Goal: Use online tool/utility: Utilize a website feature to perform a specific function

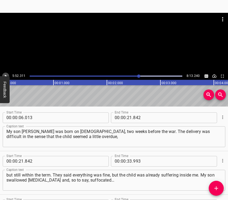
click at [3, 74] on icon "Play/Pause" at bounding box center [5, 76] width 5 height 5
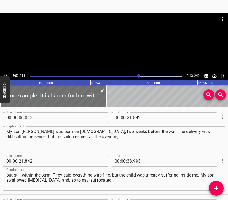
scroll to position [1413, 0]
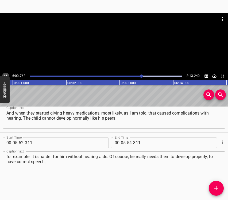
click at [7, 75] on icon "Play/Pause" at bounding box center [6, 76] width 2 height 3
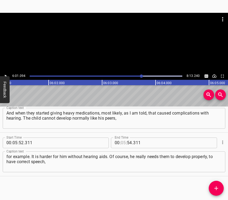
click at [121, 144] on input "number" at bounding box center [123, 143] width 5 height 11
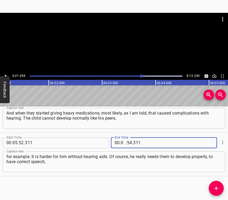
type input "06"
type input "01"
type input "094"
click at [214, 187] on icon "Add Cue" at bounding box center [216, 188] width 6 height 6
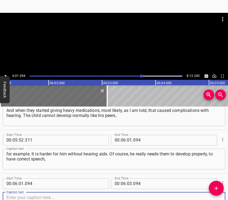
scroll to position [1457, 0]
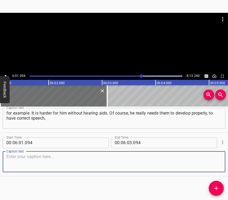
click at [208, 158] on textarea at bounding box center [113, 161] width 215 height 15
click at [29, 161] on textarea at bounding box center [113, 161] width 215 height 15
paste textarea "and so that he can go to kindergarten and later to school with other children, …"
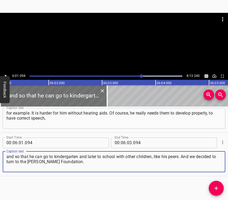
type textarea "and so that he can go to kindergarten and later to school with other children, …"
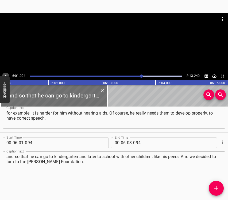
click at [7, 75] on icon "Play/Pause" at bounding box center [5, 76] width 5 height 5
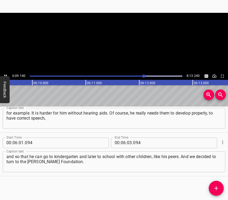
click at [7, 75] on icon "Play/Pause" at bounding box center [6, 76] width 2 height 3
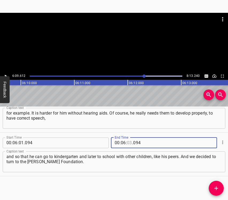
click at [128, 142] on input "number" at bounding box center [129, 143] width 5 height 11
type input "09"
type input "612"
click at [218, 189] on icon "Add Cue" at bounding box center [216, 188] width 6 height 6
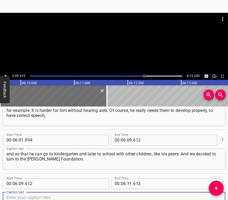
scroll to position [1500, 0]
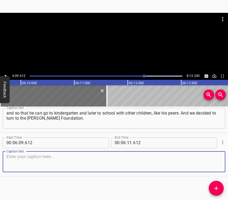
drag, startPoint x: 208, startPoint y: 166, endPoint x: 227, endPoint y: 164, distance: 19.1
click at [209, 166] on textarea at bounding box center [113, 161] width 215 height 15
click at [82, 163] on textarea at bounding box center [113, 161] width 215 height 15
paste textarea "And we are very grateful. Honestly. I am a [DEMOGRAPHIC_DATA] mother now, I do …"
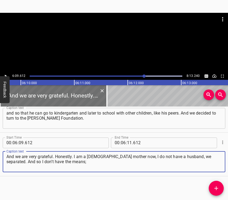
type textarea "And we are very grateful. Honestly. I am a [DEMOGRAPHIC_DATA] mother now, I do …"
click at [6, 74] on icon "Play/Pause" at bounding box center [5, 76] width 5 height 5
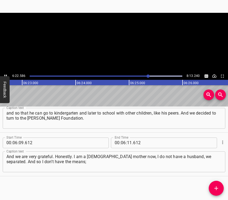
click at [6, 74] on icon "Play/Pause" at bounding box center [5, 76] width 5 height 5
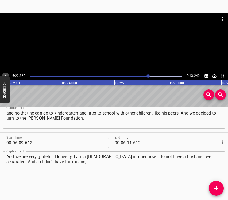
click at [6, 74] on icon "Play/Pause" at bounding box center [5, 76] width 5 height 5
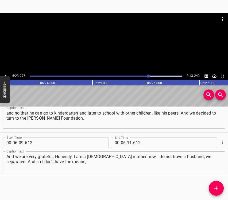
scroll to position [0, 20496]
click at [129, 144] on input "number" at bounding box center [129, 143] width 5 height 11
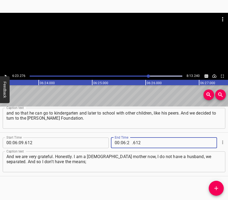
type input "23"
type input "276"
click at [216, 186] on icon "Add Cue" at bounding box center [216, 188] width 6 height 6
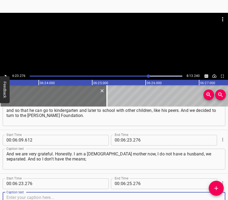
scroll to position [1544, 0]
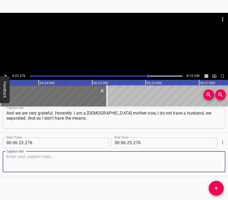
click at [213, 163] on textarea at bounding box center [113, 161] width 215 height 15
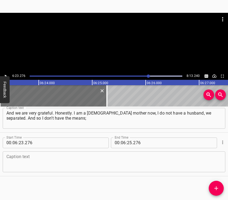
click at [15, 158] on textarea at bounding box center [113, 161] width 215 height 15
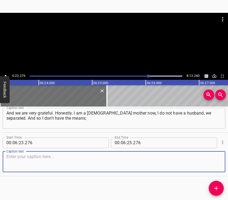
paste textarea "I cannot afford – such an amount, currently unaffordable for my family – to buy…"
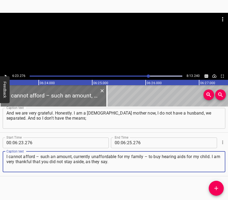
type textarea "I cannot afford – such an amount, currently unaffordable for my family – to buy…"
click at [4, 74] on icon "Play/Pause" at bounding box center [5, 76] width 5 height 5
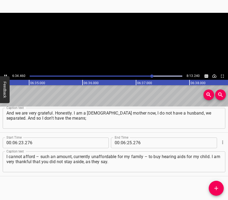
click at [4, 74] on icon "Play/Pause" at bounding box center [5, 76] width 5 height 5
click at [151, 76] on div "Play progress" at bounding box center [76, 76] width 153 height 1
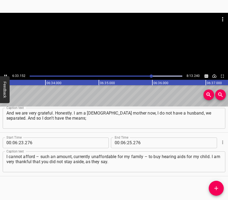
click at [5, 74] on icon "Play/Pause" at bounding box center [5, 76] width 5 height 5
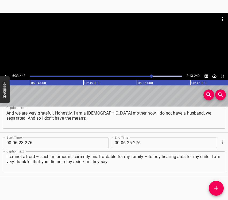
scroll to position [0, 21040]
click at [6, 74] on icon "Play/Pause" at bounding box center [5, 76] width 5 height 5
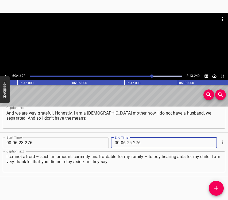
click at [129, 145] on input "number" at bounding box center [129, 143] width 5 height 11
type input "34"
type input "672"
click at [217, 188] on icon "Add Cue" at bounding box center [216, 189] width 4 height 4
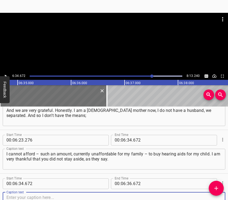
scroll to position [1587, 0]
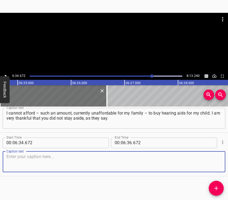
drag, startPoint x: 213, startPoint y: 162, endPoint x: 225, endPoint y: 162, distance: 12.6
click at [214, 162] on textarea at bounding box center [113, 161] width 215 height 15
click at [29, 163] on textarea at bounding box center [113, 161] width 215 height 15
paste textarea "Thanks to the hearing aids, the child will have the opportunity to do what he l…"
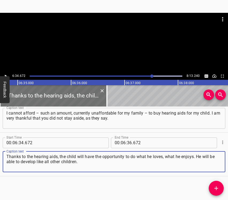
type textarea "Thanks to the hearing aids, the child will have the opportunity to do what he l…"
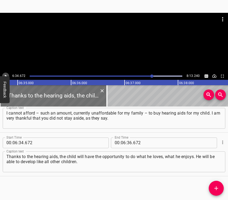
click at [5, 74] on icon "Play/Pause" at bounding box center [5, 76] width 5 height 5
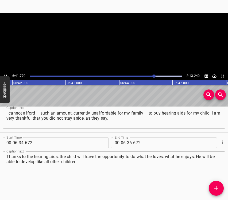
scroll to position [0, 21500]
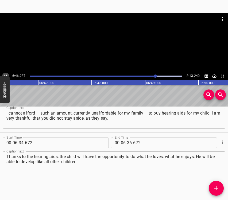
click at [4, 75] on icon "Play/Pause" at bounding box center [5, 76] width 5 height 5
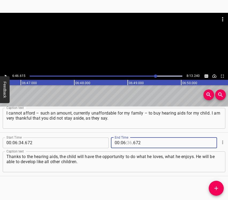
click at [127, 142] on input "number" at bounding box center [129, 143] width 5 height 11
type input "46"
type input "615"
click at [222, 189] on span "Add Cue" at bounding box center [216, 188] width 15 height 6
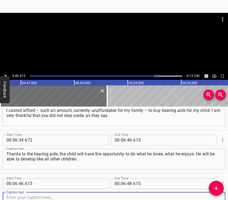
scroll to position [1631, 0]
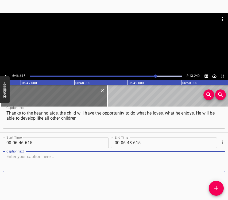
drag, startPoint x: 206, startPoint y: 158, endPoint x: 228, endPoint y: 157, distance: 21.9
click at [206, 157] on textarea at bounding box center [113, 161] width 215 height 15
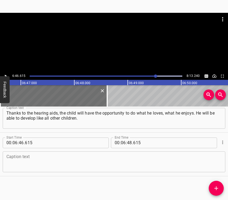
click at [10, 162] on textarea at bounding box center [113, 161] width 215 height 15
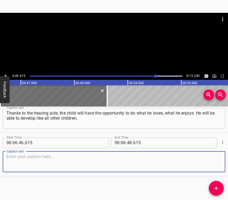
paste textarea "Even though we have hearing problems, my son loves music, dancing. He is such a…"
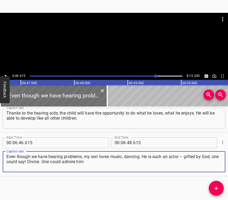
type textarea "Even though we have hearing problems, my son loves music, dancing. He is such a…"
click at [4, 74] on icon "Play/Pause" at bounding box center [5, 76] width 5 height 5
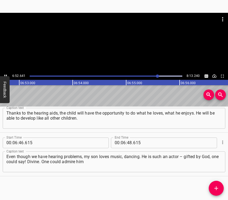
scroll to position [0, 22081]
click at [5, 74] on icon "Play/Pause" at bounding box center [5, 76] width 5 height 5
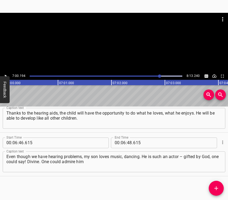
scroll to position [0, 22470]
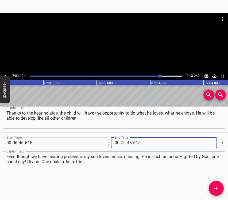
click at [121, 140] on input "number" at bounding box center [123, 143] width 5 height 11
type input "07"
type input "00"
type input "194"
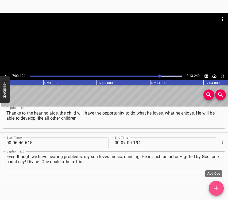
click at [219, 183] on button "Add Cue" at bounding box center [216, 188] width 15 height 15
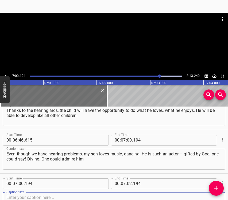
scroll to position [1675, 0]
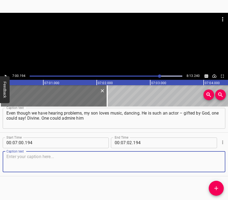
click at [209, 163] on textarea at bounding box center [113, 161] width 215 height 15
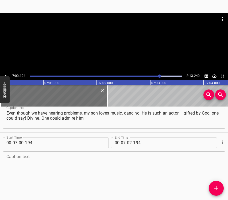
click at [20, 162] on textarea at bounding box center [113, 161] width 215 height 15
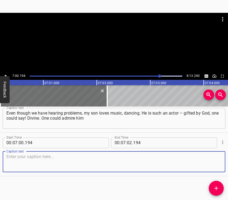
paste textarea "from morning till evening. Simply amazing. Active. He really loves transport, c…"
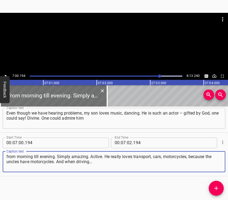
type textarea "from morning till evening. Simply amazing. Active. He really loves transport, c…"
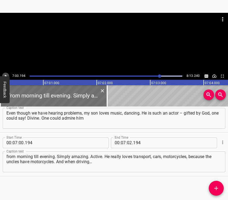
click at [5, 74] on icon "Play/Pause" at bounding box center [5, 76] width 5 height 5
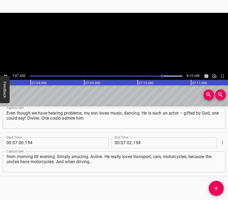
scroll to position [0, 22872]
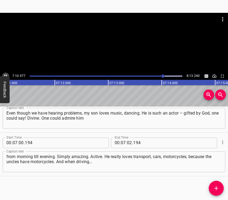
click at [7, 75] on icon "Play/Pause" at bounding box center [5, 76] width 5 height 5
click at [129, 144] on input "number" at bounding box center [129, 143] width 5 height 11
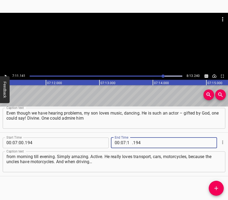
type input "11"
type input "141"
click at [220, 189] on span "Add Cue" at bounding box center [216, 188] width 15 height 6
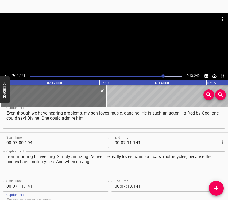
scroll to position [1677, 0]
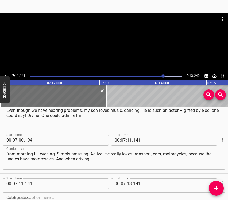
drag, startPoint x: 223, startPoint y: 191, endPoint x: 222, endPoint y: 199, distance: 8.7
click at [222, 199] on div "Start Time 00 : 00 : 06 . 013 Start Time End Time 00 : 00 : 21 . 842 End Time C…" at bounding box center [114, 154] width 228 height 94
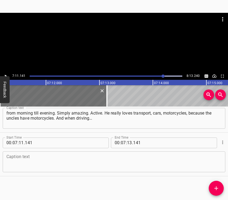
drag, startPoint x: 207, startPoint y: 168, endPoint x: 210, endPoint y: 166, distance: 3.9
click at [207, 168] on textarea at bounding box center [113, 161] width 215 height 15
click at [39, 160] on textarea at bounding box center [113, 161] width 215 height 15
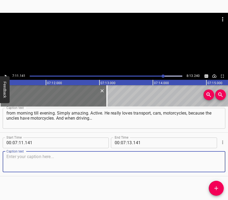
paste textarea "I drive myself at home, sometimes go out to the field, I put him on my lap, he …"
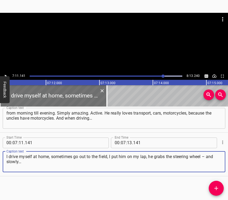
type textarea "I drive myself at home, sometimes go out to the field, I put him on my lap, he …"
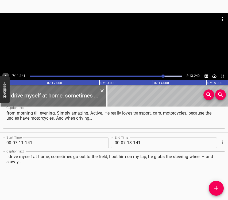
click at [6, 74] on icon "Play/Pause" at bounding box center [5, 76] width 5 height 5
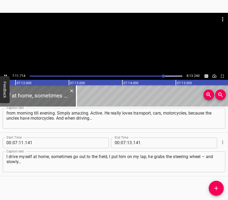
scroll to position [0, 23100]
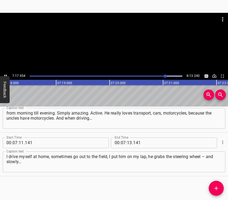
click at [5, 73] on button "Play/Pause" at bounding box center [5, 76] width 7 height 7
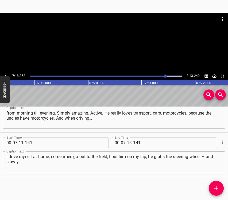
click at [127, 142] on input "number" at bounding box center [129, 143] width 5 height 11
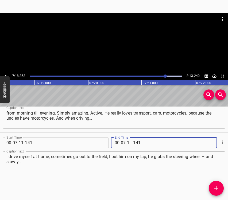
type input "18"
type input "353"
click at [221, 187] on span "Add Cue" at bounding box center [216, 188] width 15 height 6
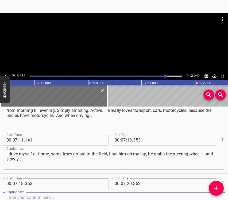
scroll to position [1762, 0]
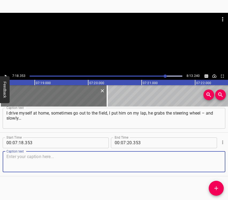
drag, startPoint x: 206, startPoint y: 163, endPoint x: 227, endPoint y: 161, distance: 21.0
click at [206, 163] on textarea at bounding box center [113, 161] width 215 height 15
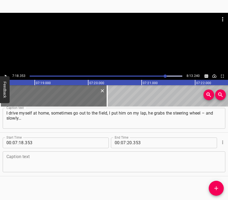
click at [33, 166] on textarea at bounding box center [113, 161] width 215 height 15
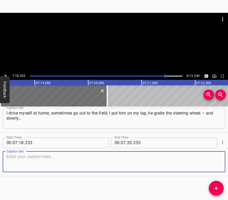
paste textarea "I want him to have more vivid emotions, to feel even a little happier every day…"
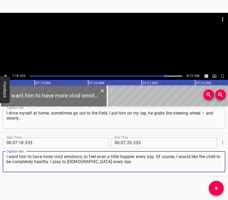
type textarea "I want him to have more vivid emotions, to feel even a little happier every day…"
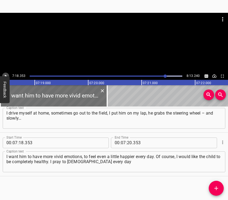
click at [3, 74] on button "Play/Pause" at bounding box center [5, 76] width 7 height 7
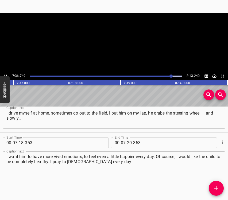
click at [4, 74] on icon "Play/Pause" at bounding box center [5, 76] width 5 height 5
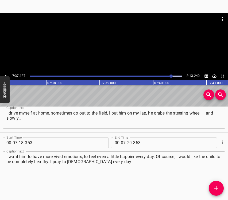
click at [127, 142] on input "number" at bounding box center [129, 143] width 5 height 11
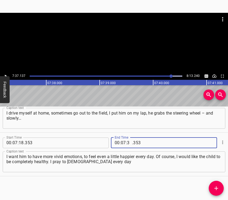
type input "37"
type input "137"
click at [214, 190] on icon "Add Cue" at bounding box center [216, 188] width 6 height 6
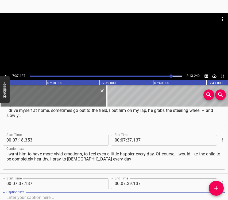
scroll to position [1805, 0]
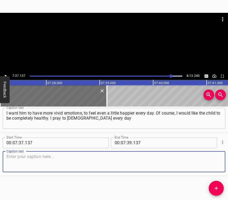
click at [215, 164] on textarea at bounding box center [113, 161] width 215 height 15
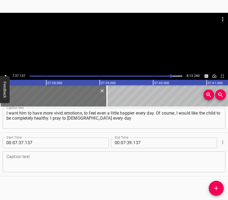
click at [43, 165] on textarea at bounding box center [113, 161] width 215 height 15
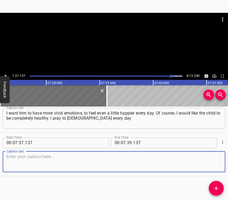
paste textarea "for my child’s health to improve and for the war to end. It crushes me morally …"
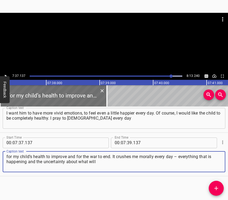
type textarea "for my child’s health to improve and for the war to end. It crushes me morally …"
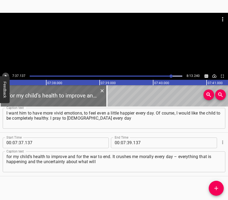
click at [5, 76] on icon "Play/Pause" at bounding box center [6, 76] width 2 height 3
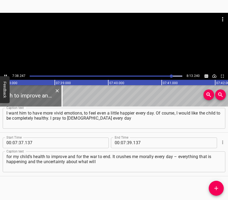
scroll to position [0, 24506]
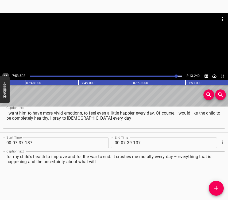
click at [6, 74] on icon "Play/Pause" at bounding box center [5, 76] width 5 height 5
click at [129, 142] on input "number" at bounding box center [129, 143] width 5 height 11
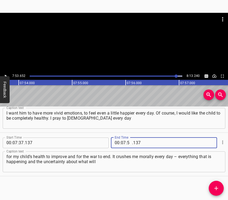
type input "53"
type input "652"
click at [214, 189] on icon "Add Cue" at bounding box center [216, 189] width 4 height 4
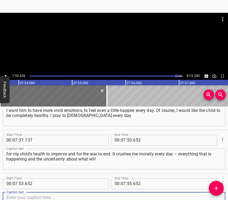
scroll to position [1849, 0]
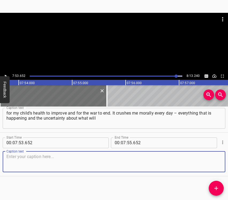
click at [202, 155] on textarea at bounding box center [113, 161] width 215 height 15
click at [17, 156] on textarea at bounding box center [113, 161] width 215 height 15
paste textarea "happen next, what to do. If, [DEMOGRAPHIC_DATA] forbid… What to do? I don’t kno…"
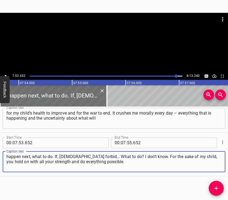
type textarea "happen next, what to do. If, [DEMOGRAPHIC_DATA] forbid… What to do? I don’t kno…"
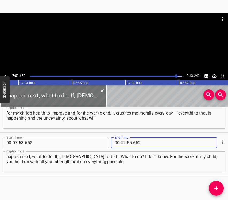
click at [121, 143] on input "number" at bounding box center [123, 143] width 5 height 11
type input "08"
type input "03"
type input "240"
click at [5, 75] on icon "Play/Pause" at bounding box center [6, 76] width 2 height 3
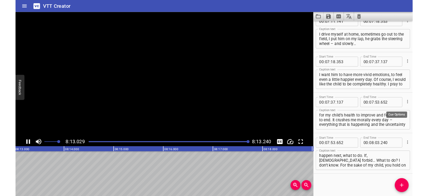
scroll to position [0, 26377]
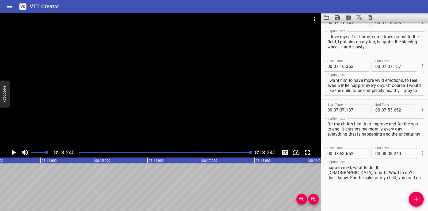
click at [228, 17] on icon "Save captions to file" at bounding box center [337, 17] width 5 height 5
click at [228, 29] on li "Save to VTT file" at bounding box center [351, 30] width 39 height 10
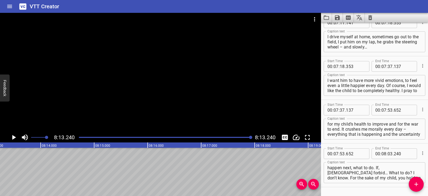
scroll to position [1770, 0]
